Goal: Information Seeking & Learning: Find specific page/section

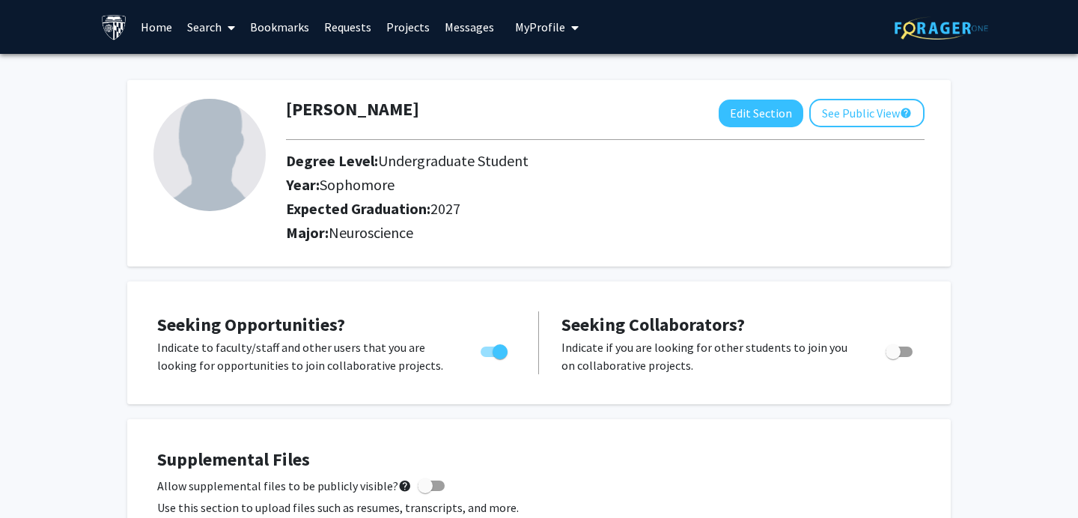
click at [155, 26] on link "Home" at bounding box center [156, 27] width 46 height 52
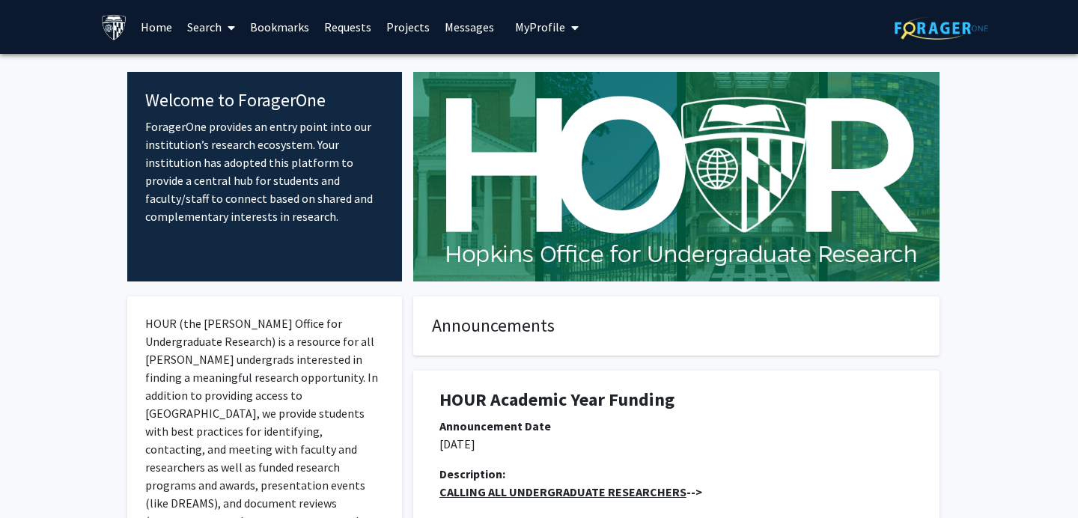
click at [396, 28] on link "Projects" at bounding box center [408, 27] width 58 height 52
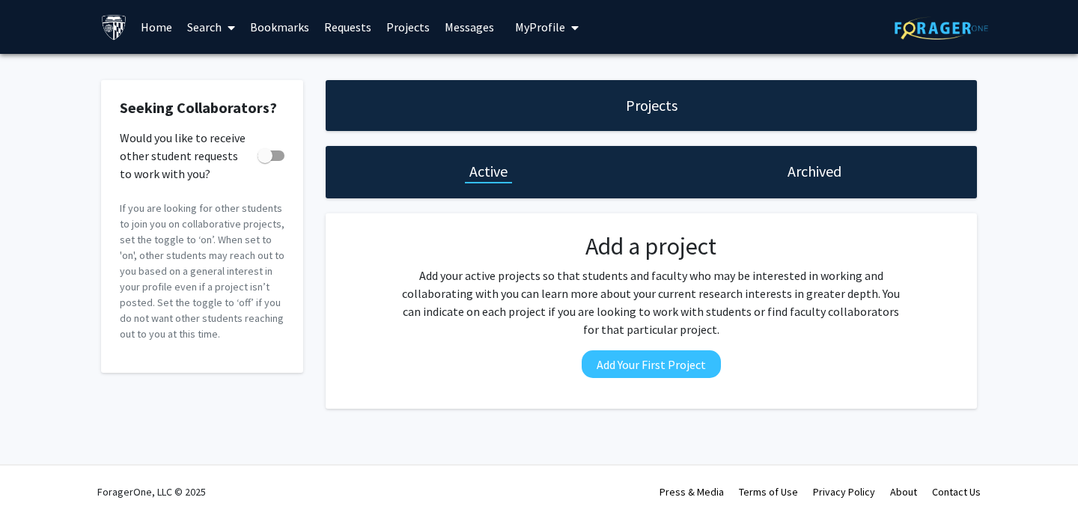
click at [213, 32] on link "Search" at bounding box center [211, 27] width 63 height 52
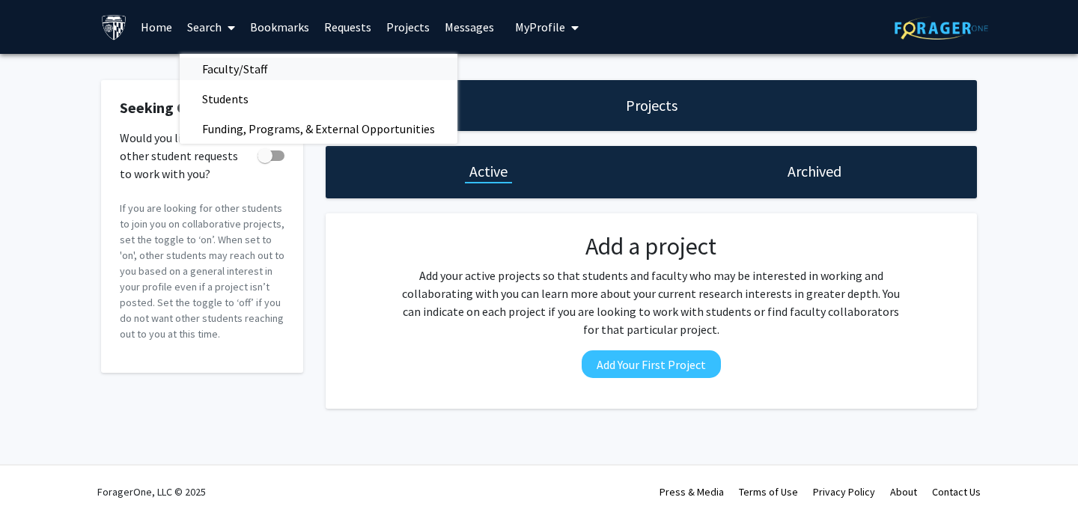
click at [229, 69] on span "Faculty/Staff" at bounding box center [235, 69] width 110 height 30
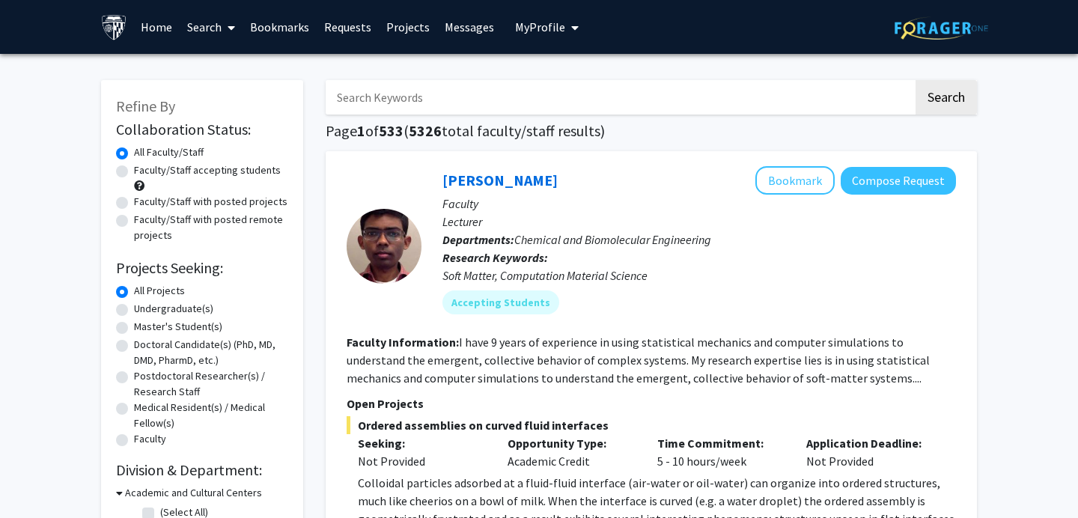
click at [134, 310] on label "Undergraduate(s)" at bounding box center [173, 309] width 79 height 16
click at [134, 310] on input "Undergraduate(s)" at bounding box center [139, 306] width 10 height 10
radio input "true"
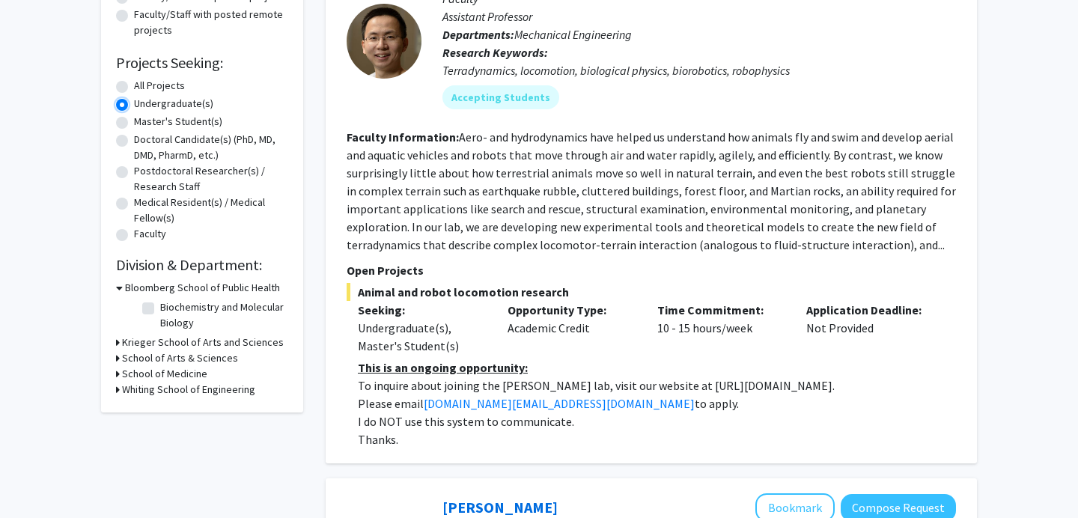
scroll to position [206, 0]
click at [121, 339] on div "Krieger School of Arts and Sciences" at bounding box center [202, 342] width 172 height 16
click at [116, 344] on icon at bounding box center [118, 342] width 4 height 16
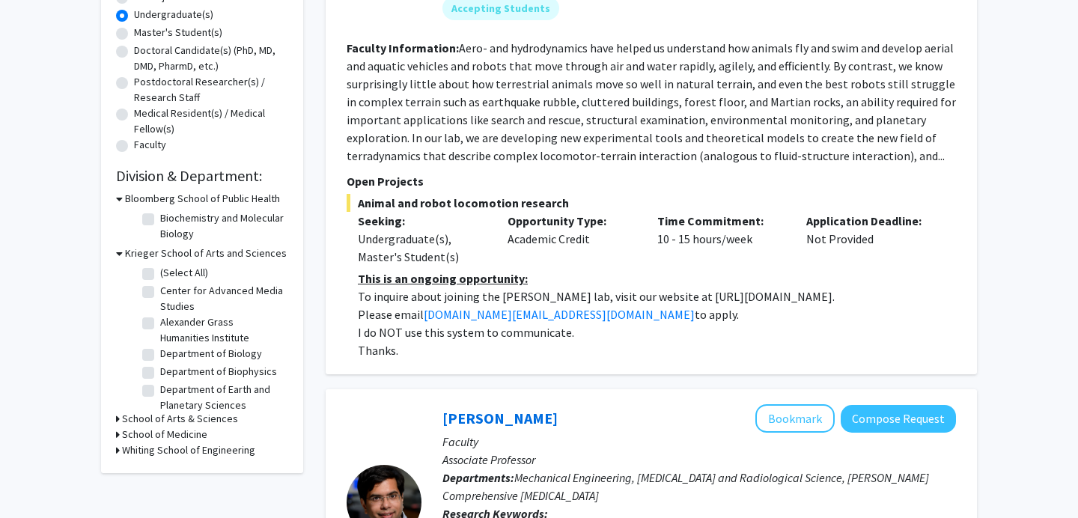
scroll to position [301, 0]
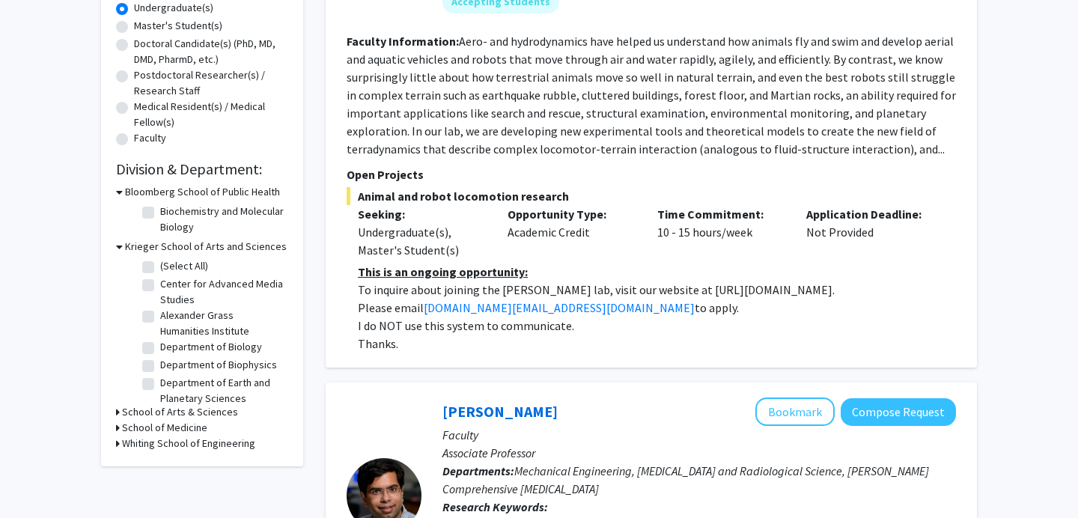
click at [118, 413] on icon at bounding box center [118, 412] width 4 height 16
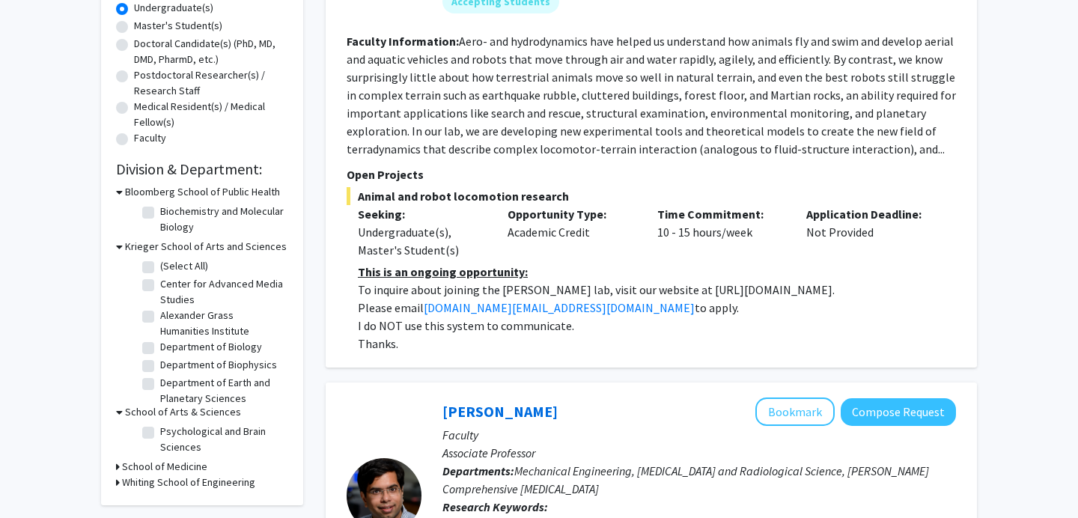
click at [160, 436] on label "Psychological and Brain Sciences" at bounding box center [222, 439] width 124 height 31
click at [160, 433] on input "Psychological and Brain Sciences" at bounding box center [165, 429] width 10 height 10
checkbox input "true"
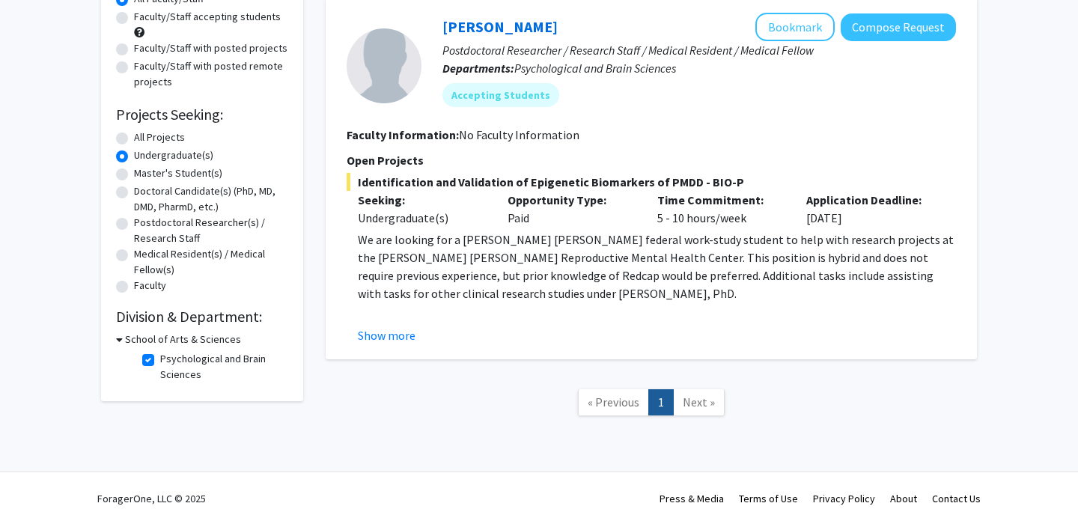
scroll to position [160, 0]
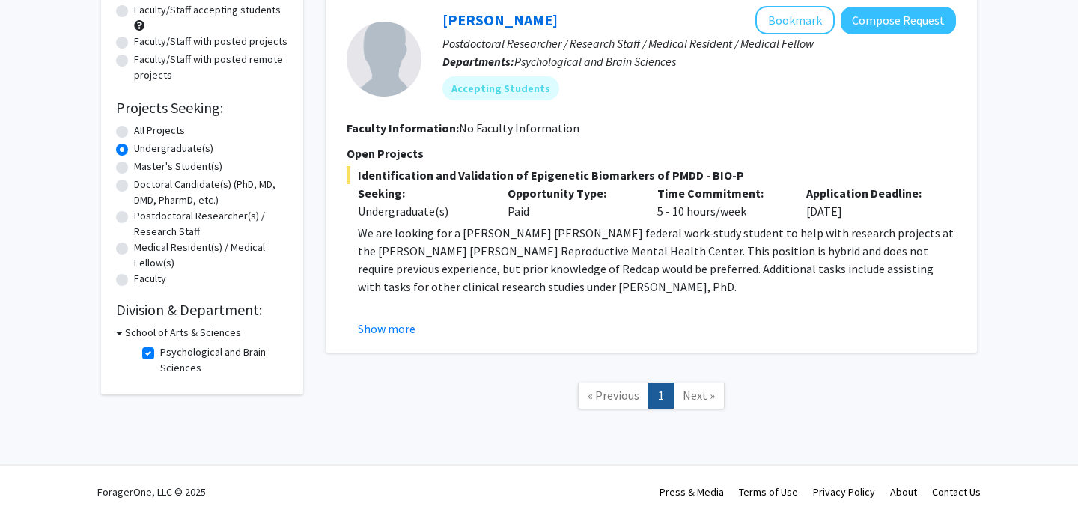
click at [118, 332] on icon at bounding box center [119, 333] width 7 height 16
click at [118, 333] on icon at bounding box center [118, 333] width 4 height 16
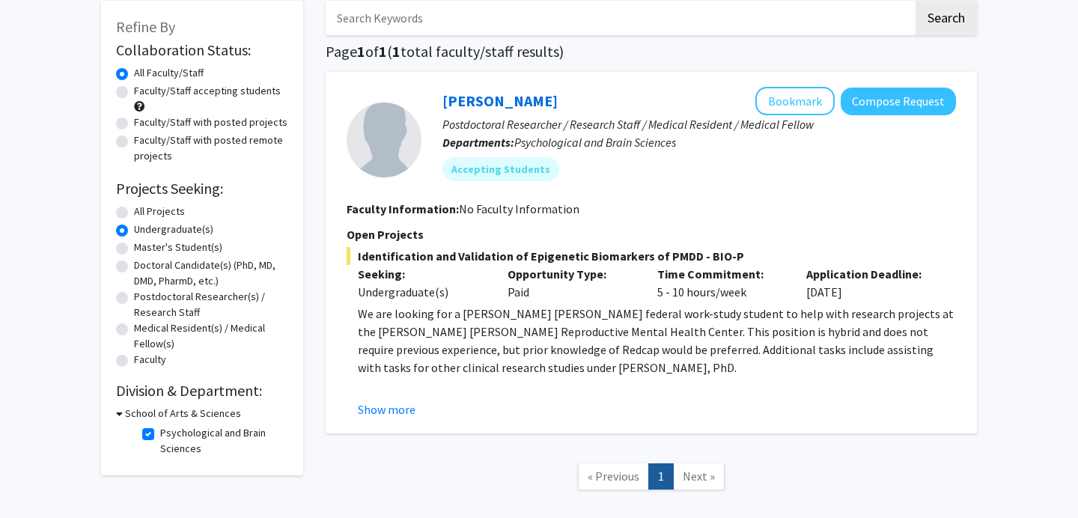
scroll to position [86, 0]
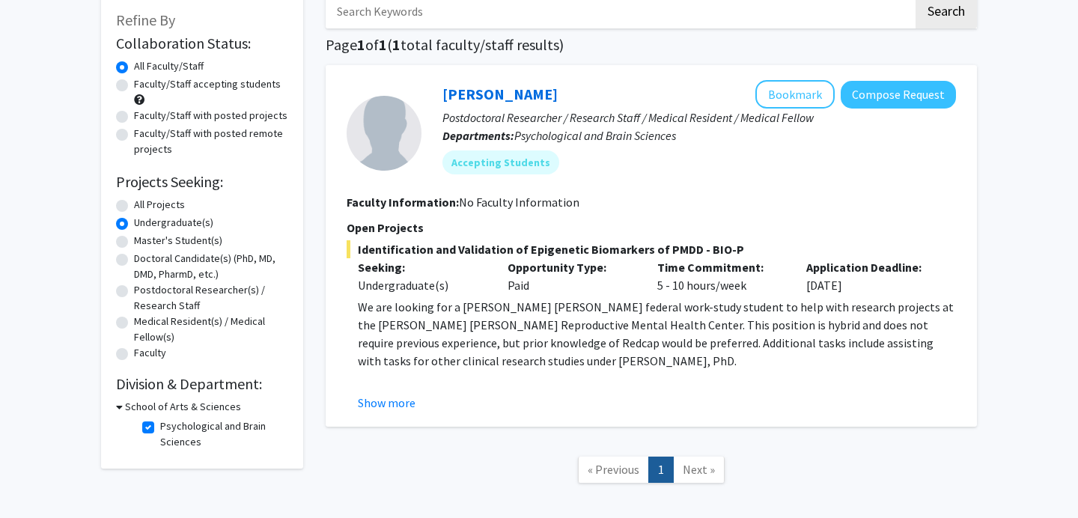
click at [160, 431] on label "Psychological and Brain Sciences" at bounding box center [222, 433] width 124 height 31
click at [160, 428] on input "Psychological and Brain Sciences" at bounding box center [165, 423] width 10 height 10
checkbox input "false"
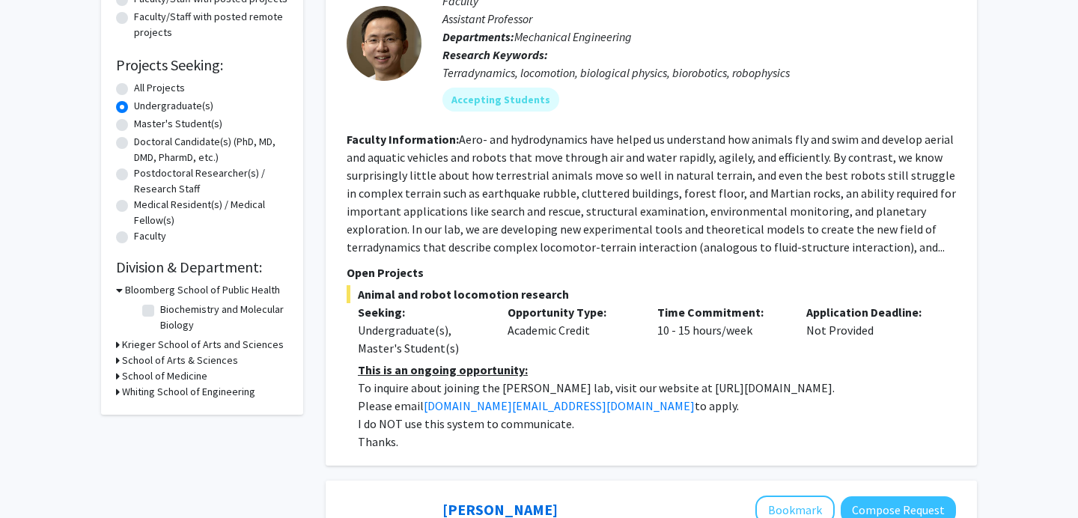
scroll to position [225, 0]
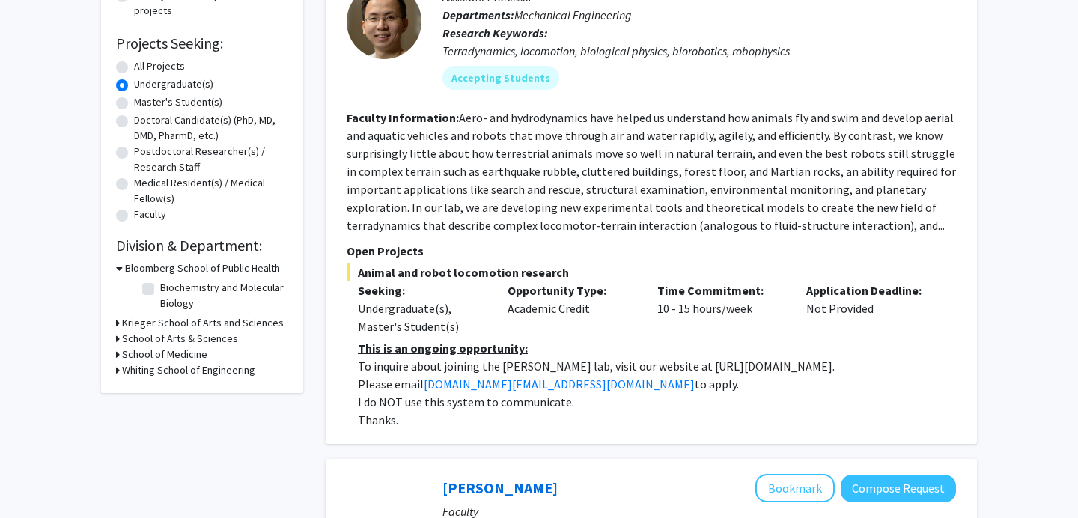
click at [121, 353] on div "School of Medicine" at bounding box center [202, 355] width 172 height 16
click at [117, 355] on icon at bounding box center [118, 355] width 4 height 16
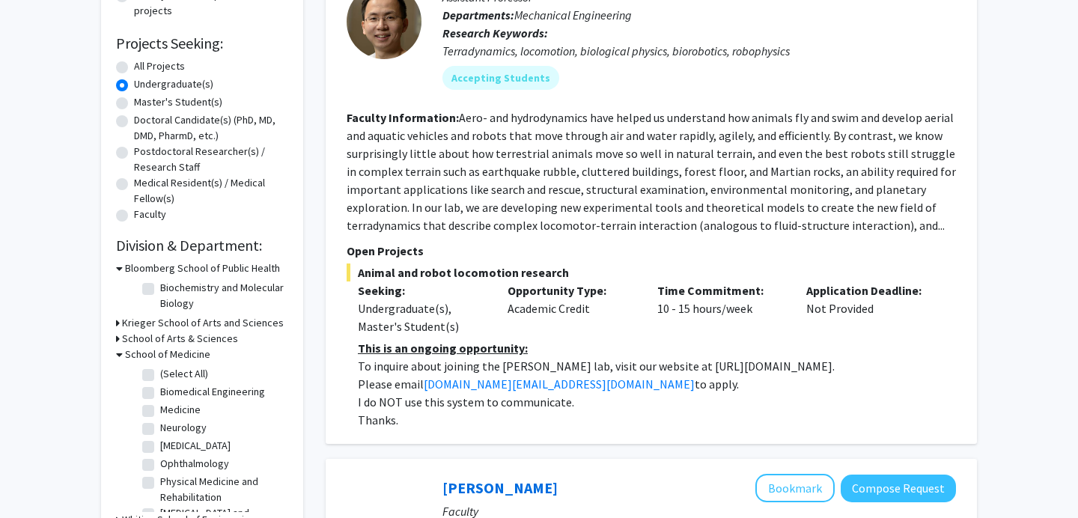
click at [160, 430] on label "Neurology" at bounding box center [183, 428] width 46 height 16
click at [160, 430] on input "Neurology" at bounding box center [165, 425] width 10 height 10
checkbox input "true"
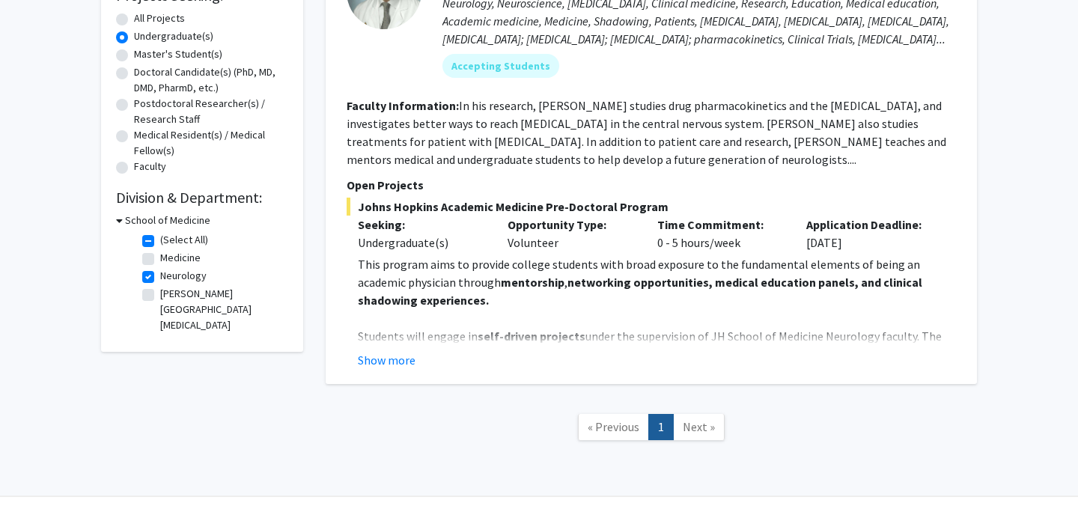
scroll to position [275, 0]
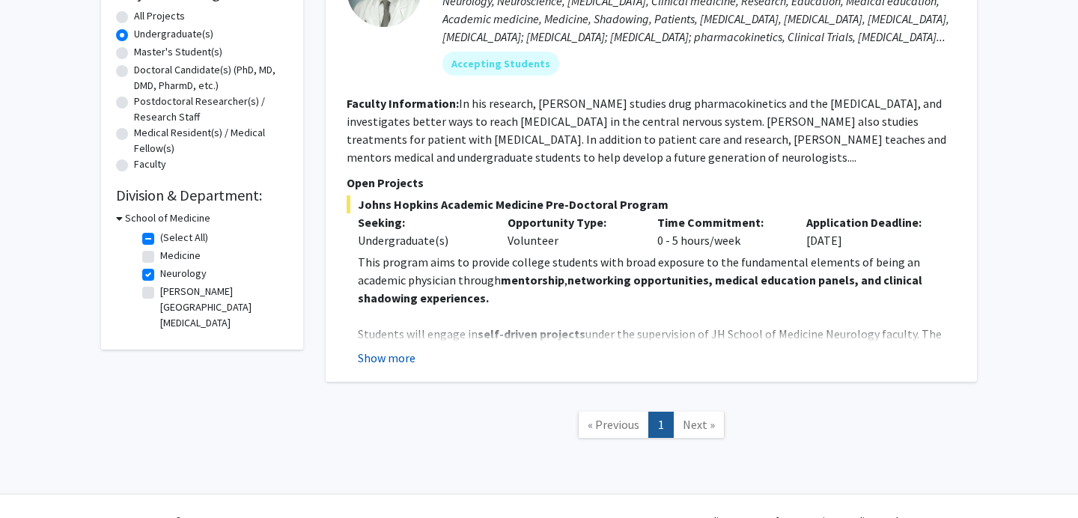
click at [398, 355] on button "Show more" at bounding box center [387, 358] width 58 height 18
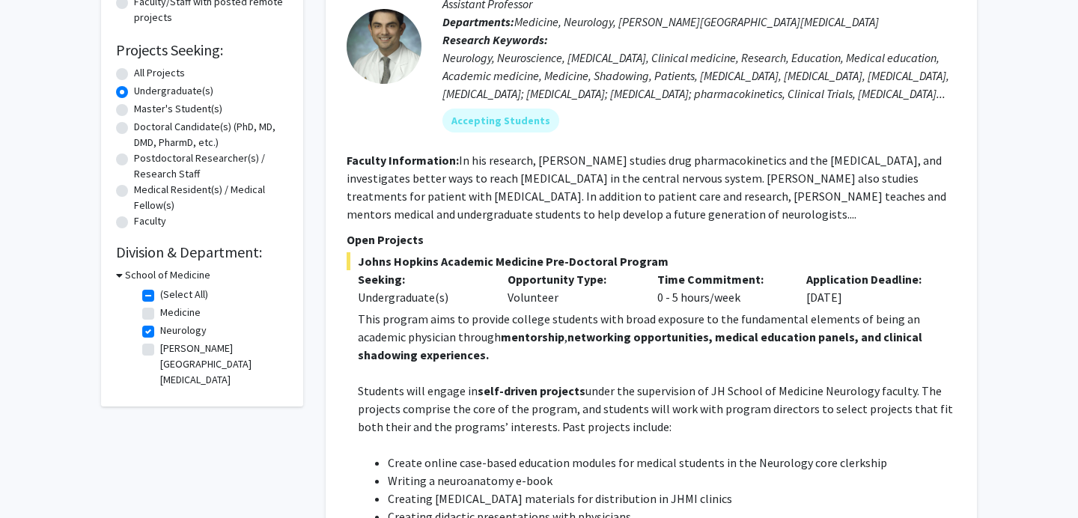
scroll to position [246, 0]
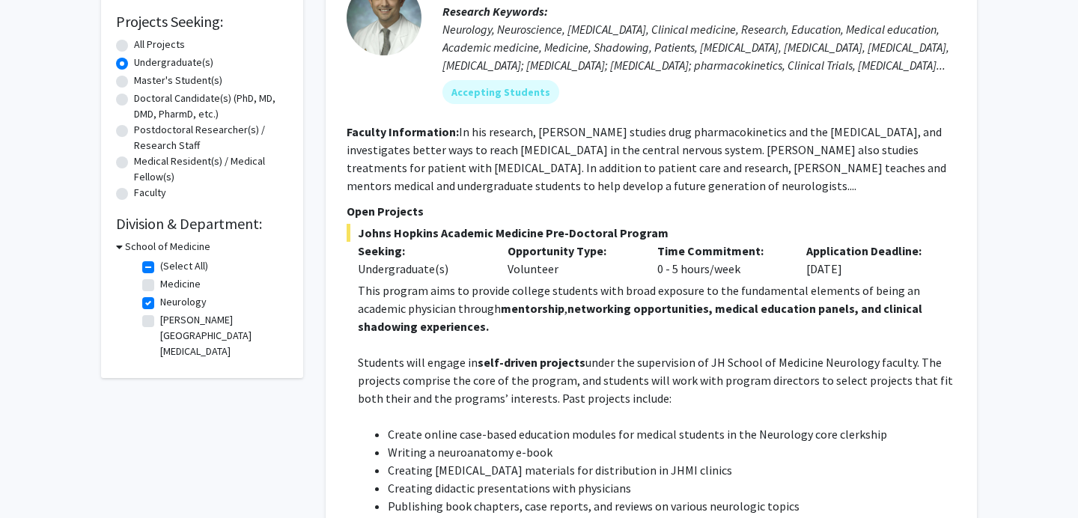
click at [160, 302] on label "Neurology" at bounding box center [183, 302] width 46 height 16
click at [160, 302] on input "Neurology" at bounding box center [165, 299] width 10 height 10
checkbox input "false"
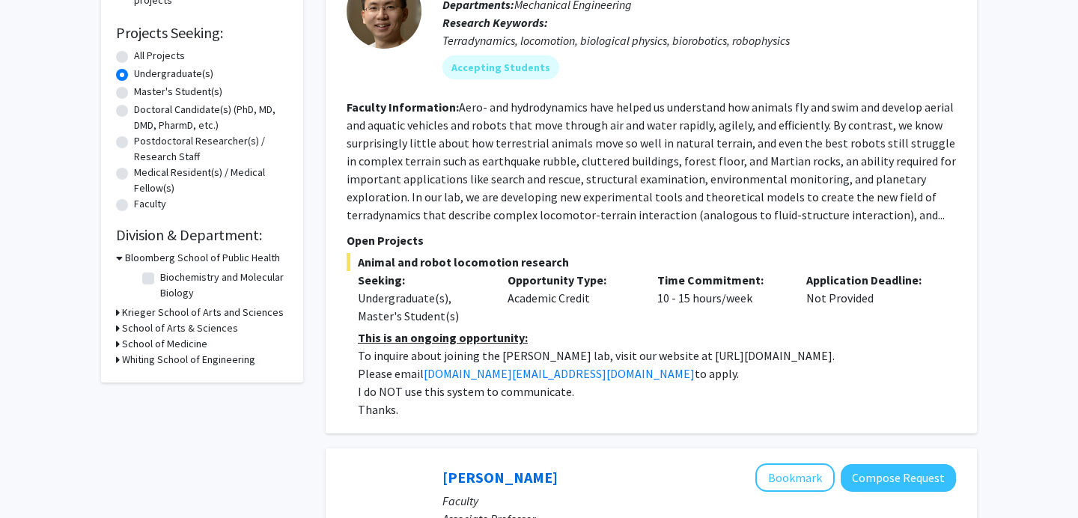
scroll to position [234, 0]
click at [115, 346] on div "Refine By Collaboration Status: Collaboration Status All Faculty/Staff Collabor…" at bounding box center [202, 115] width 202 height 537
click at [119, 344] on icon at bounding box center [118, 346] width 4 height 16
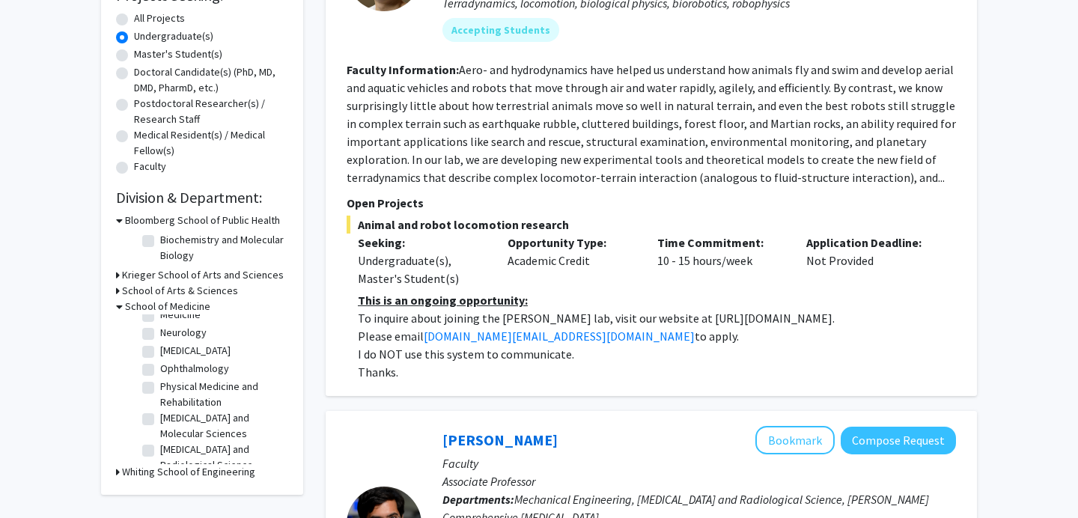
scroll to position [46, 0]
click at [160, 357] on label "[MEDICAL_DATA]" at bounding box center [195, 352] width 70 height 16
click at [160, 354] on input "[MEDICAL_DATA]" at bounding box center [165, 349] width 10 height 10
checkbox input "true"
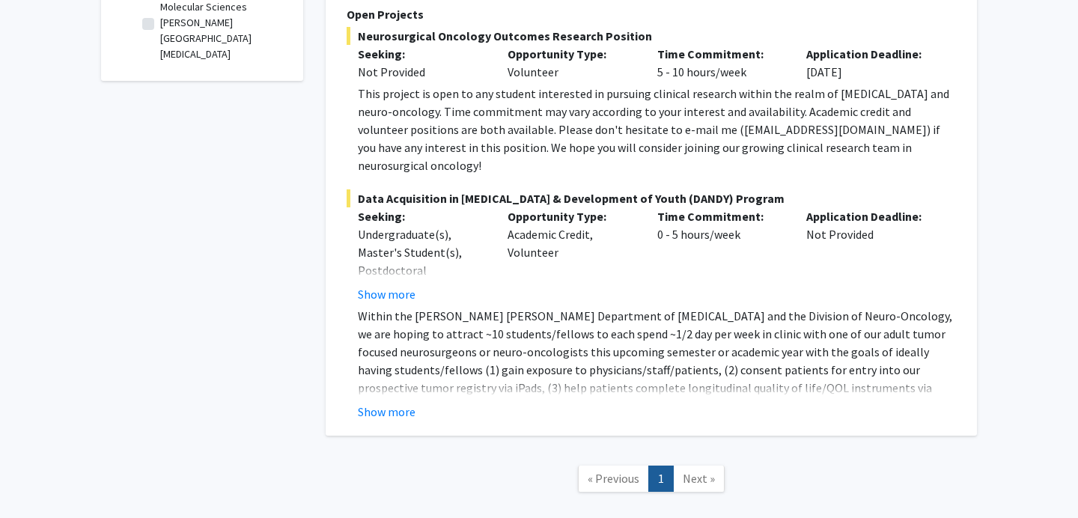
scroll to position [604, 0]
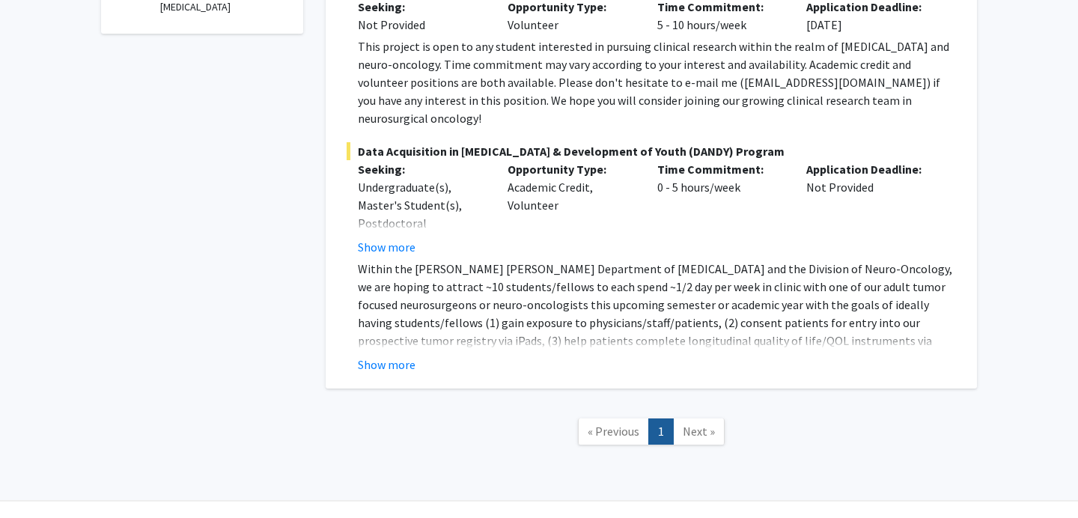
click at [686, 424] on span "Next »" at bounding box center [699, 431] width 32 height 15
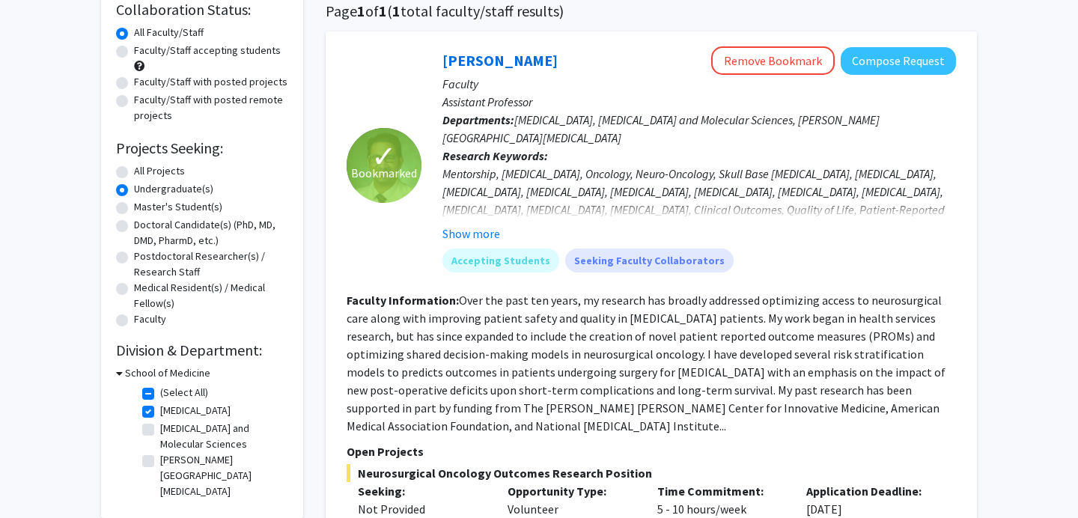
scroll to position [0, 0]
